Goal: Use online tool/utility: Use online tool/utility

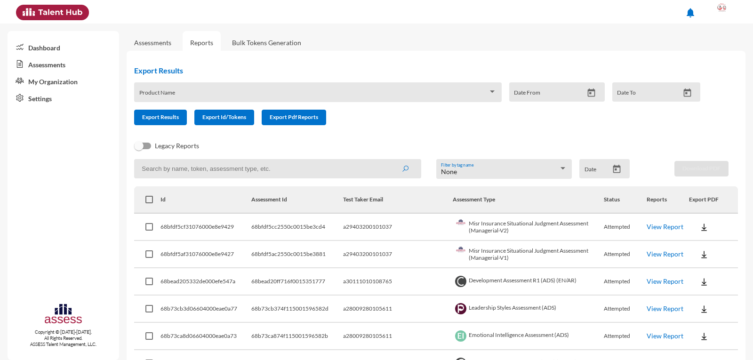
click at [657, 282] on link "View Report" at bounding box center [665, 281] width 37 height 8
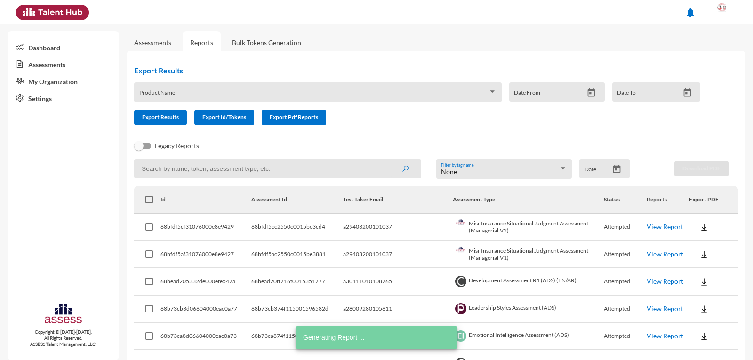
click at [648, 254] on link "View Report" at bounding box center [665, 254] width 37 height 8
click at [699, 256] on img at bounding box center [703, 254] width 9 height 9
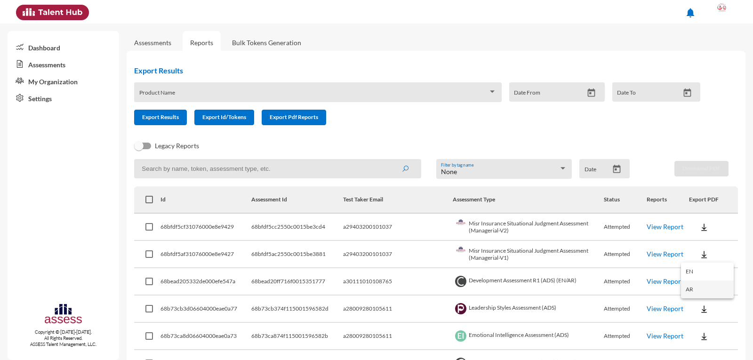
click at [697, 288] on button "AR" at bounding box center [707, 290] width 53 height 18
click at [699, 281] on img at bounding box center [703, 281] width 9 height 9
click at [505, 280] on div at bounding box center [376, 180] width 753 height 360
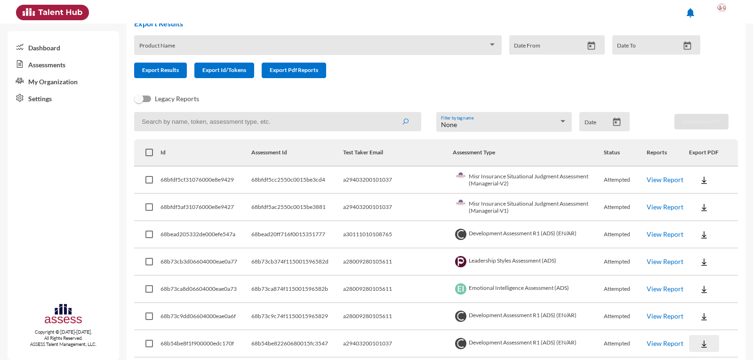
click at [699, 344] on img at bounding box center [703, 343] width 9 height 9
click at [702, 290] on button "OCM / AR" at bounding box center [717, 290] width 72 height 18
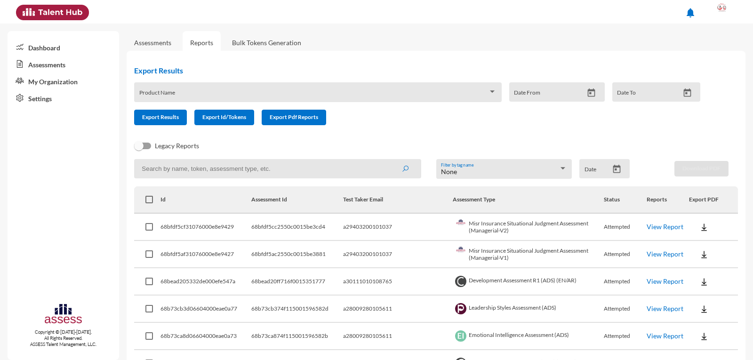
scroll to position [141, 0]
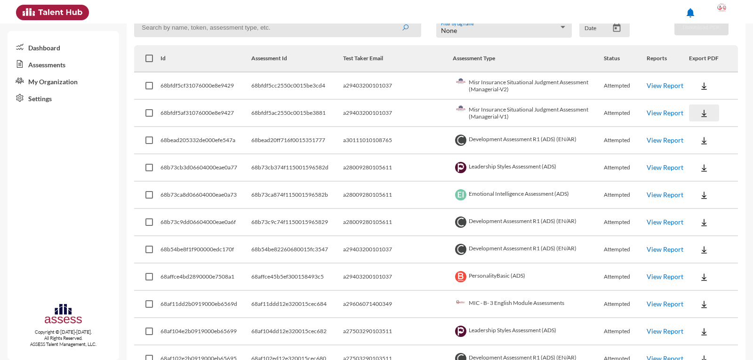
click at [699, 113] on img at bounding box center [703, 113] width 9 height 9
click at [706, 146] on button "AR" at bounding box center [707, 148] width 53 height 18
click at [699, 117] on img at bounding box center [703, 113] width 9 height 9
click at [696, 146] on button "AR" at bounding box center [707, 148] width 53 height 18
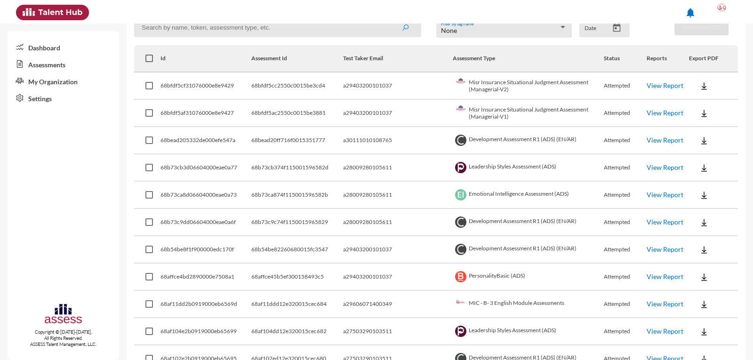
click at [651, 249] on link "View Report" at bounding box center [665, 249] width 37 height 8
click at [658, 248] on link "View Report" at bounding box center [665, 249] width 37 height 8
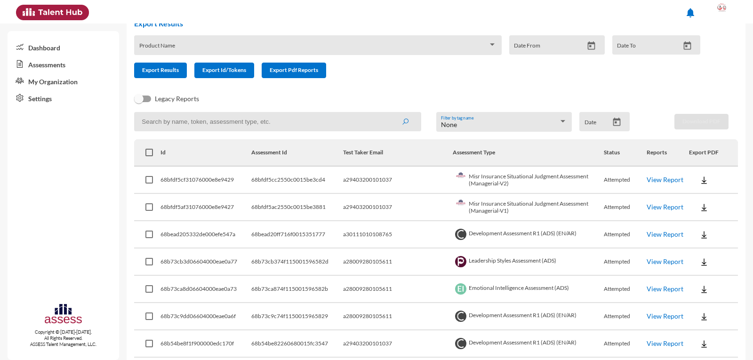
click at [656, 208] on link "View Report" at bounding box center [665, 207] width 37 height 8
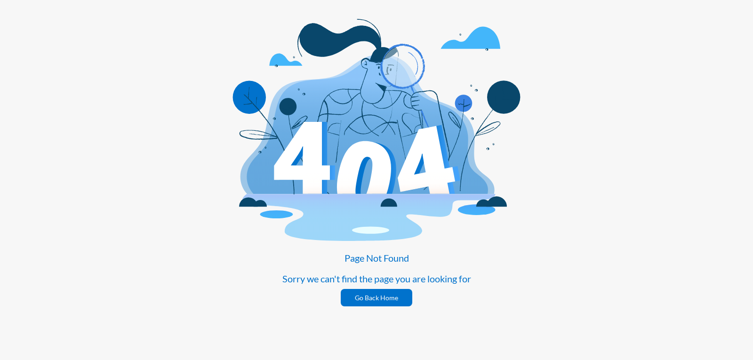
click at [379, 295] on link "Go Back Home" at bounding box center [377, 297] width 72 height 17
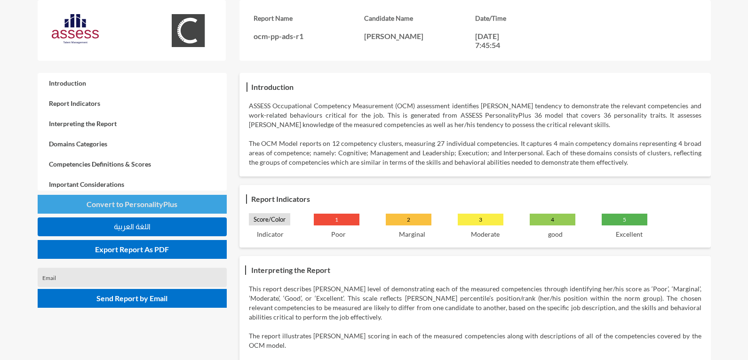
click at [140, 205] on span "Convert to PersonalityPlus" at bounding box center [132, 204] width 91 height 9
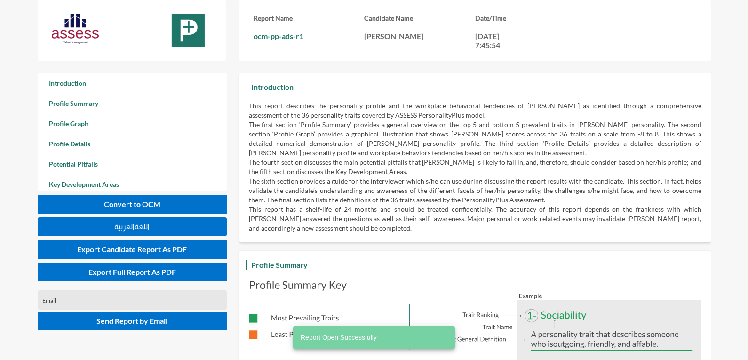
scroll to position [360, 748]
click at [169, 229] on button "اللغةالعربية" at bounding box center [132, 226] width 189 height 19
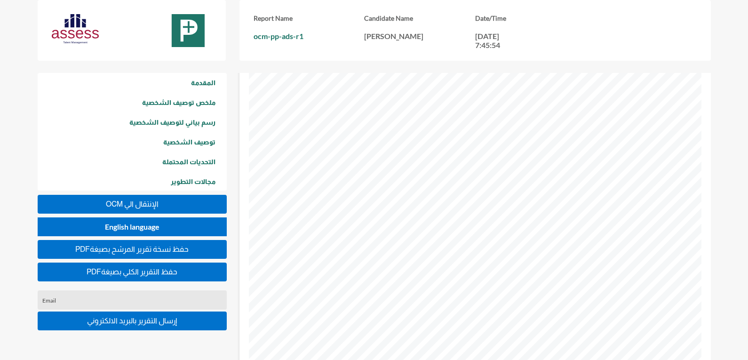
scroll to position [847, 0]
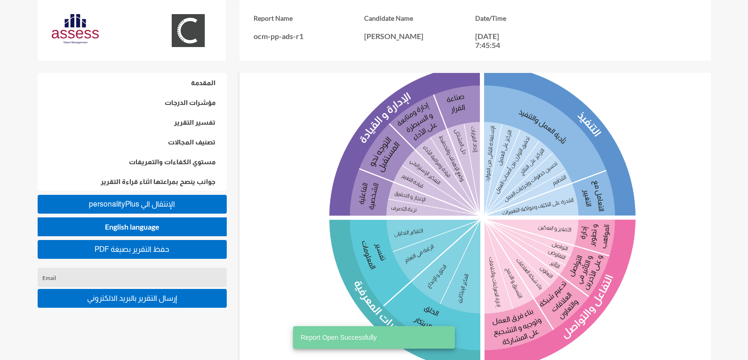
scroll to position [612, 0]
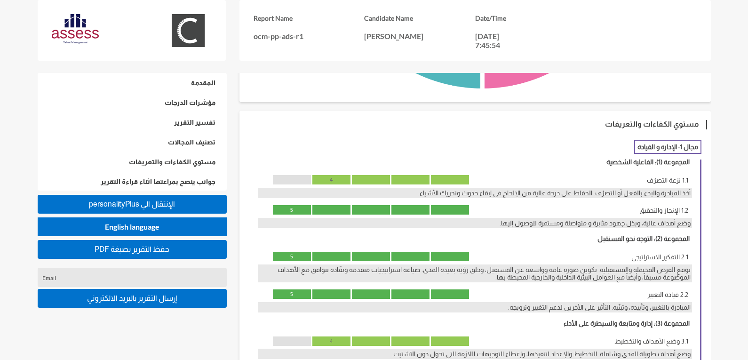
click at [147, 201] on span "personalityPlus اﻹنتقال الي" at bounding box center [132, 204] width 86 height 8
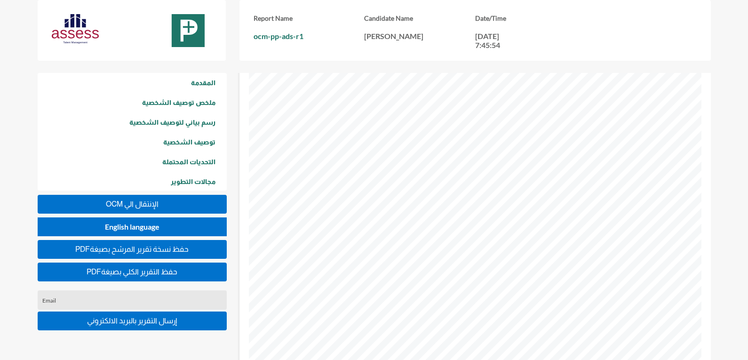
scroll to position [659, 0]
click at [121, 203] on span "OCM اﻹنتقال الي" at bounding box center [132, 204] width 53 height 8
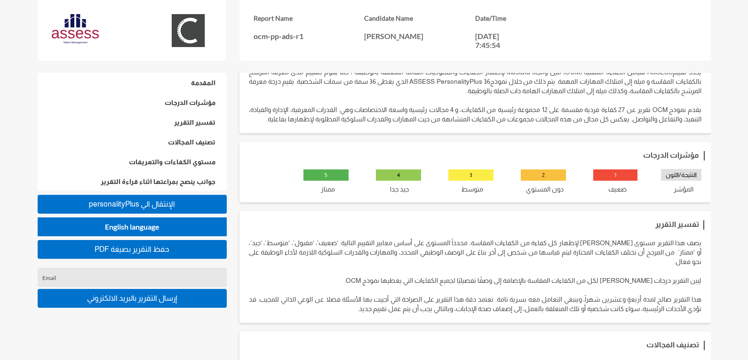
scroll to position [0, 0]
